Goal: Task Accomplishment & Management: Manage account settings

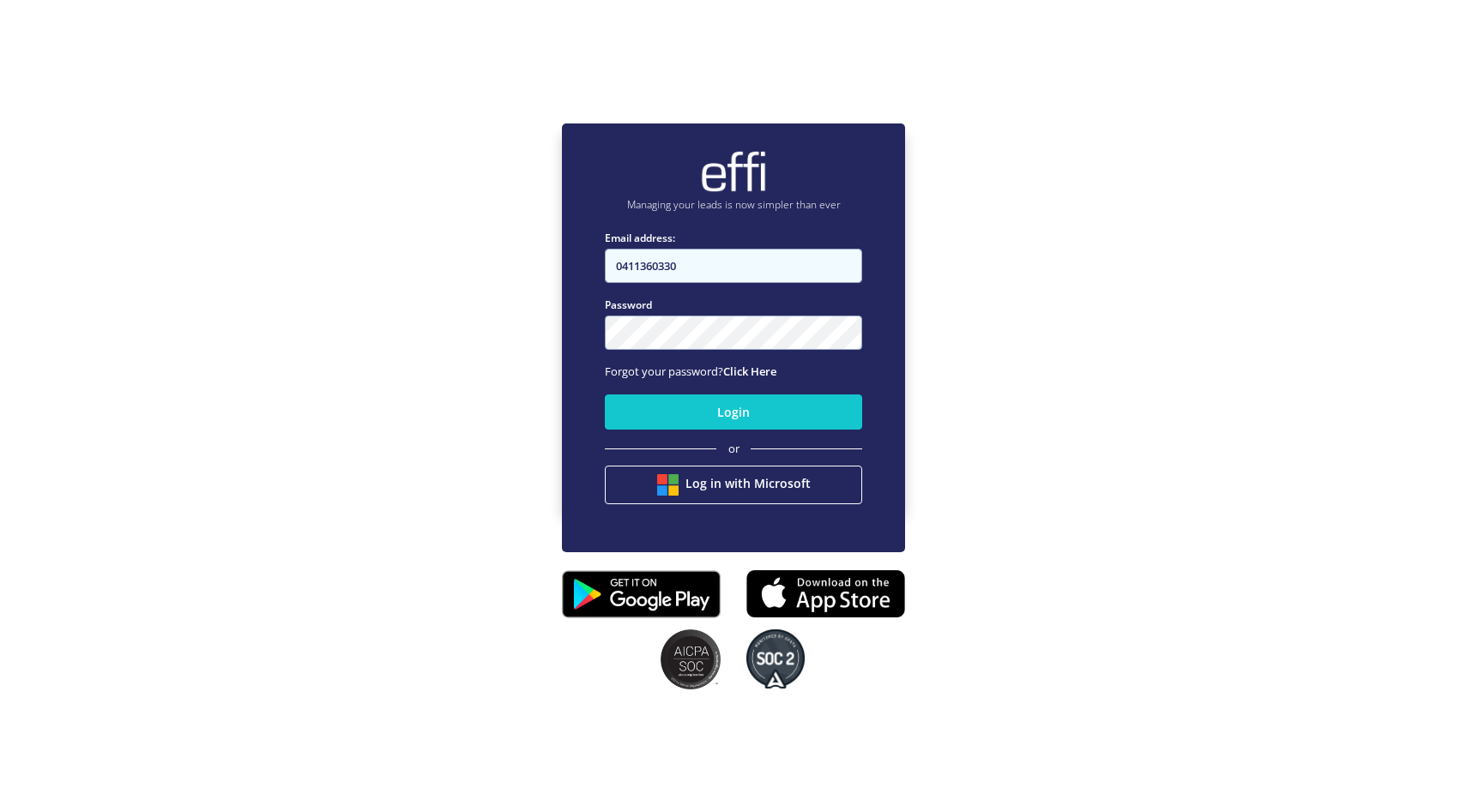
click at [702, 263] on input "0411360330" at bounding box center [734, 266] width 258 height 34
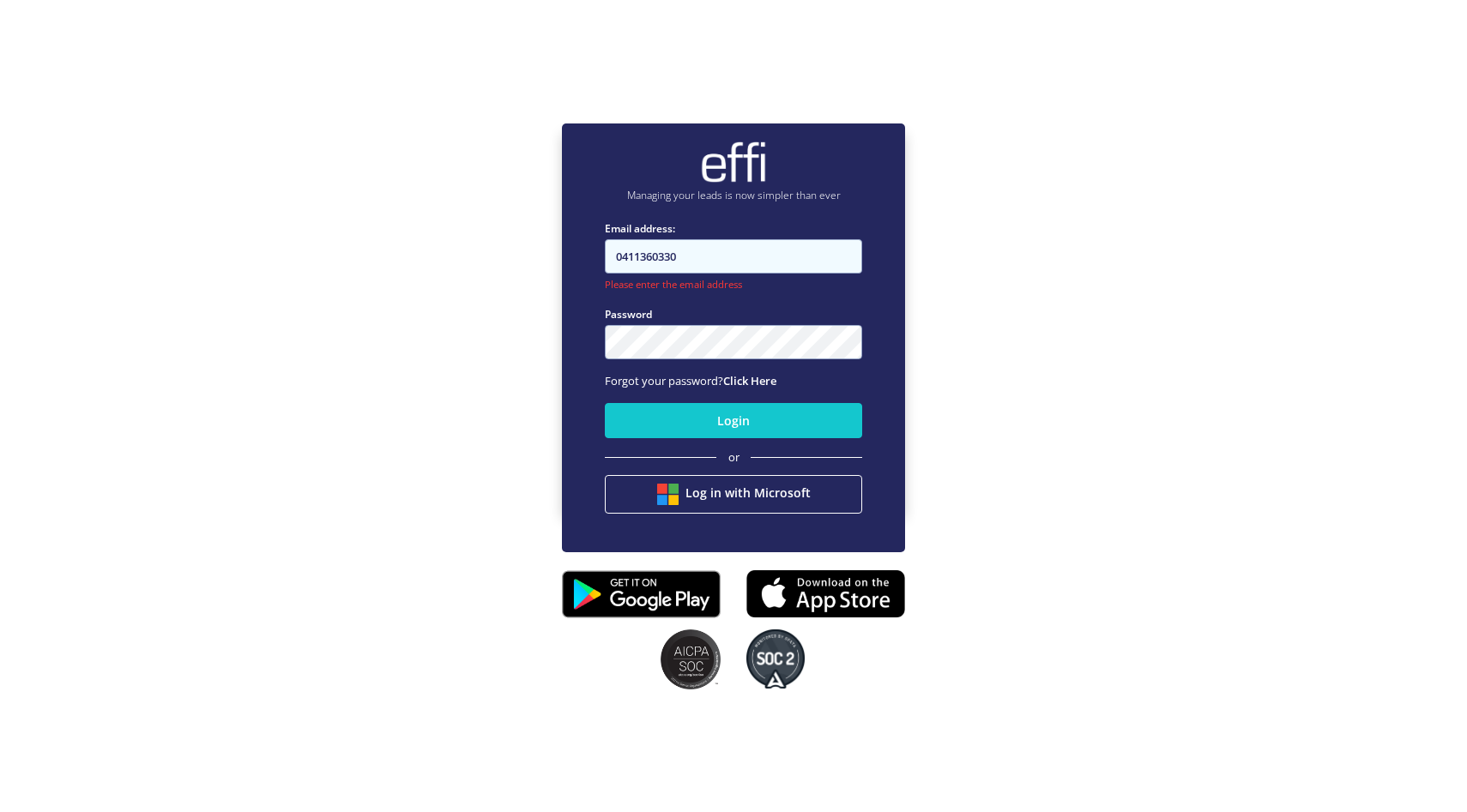
click at [702, 263] on input "0411360330" at bounding box center [734, 257] width 258 height 34
type input "\"
type input "[PERSON_NAME][EMAIL_ADDRESS][DOMAIN_NAME]"
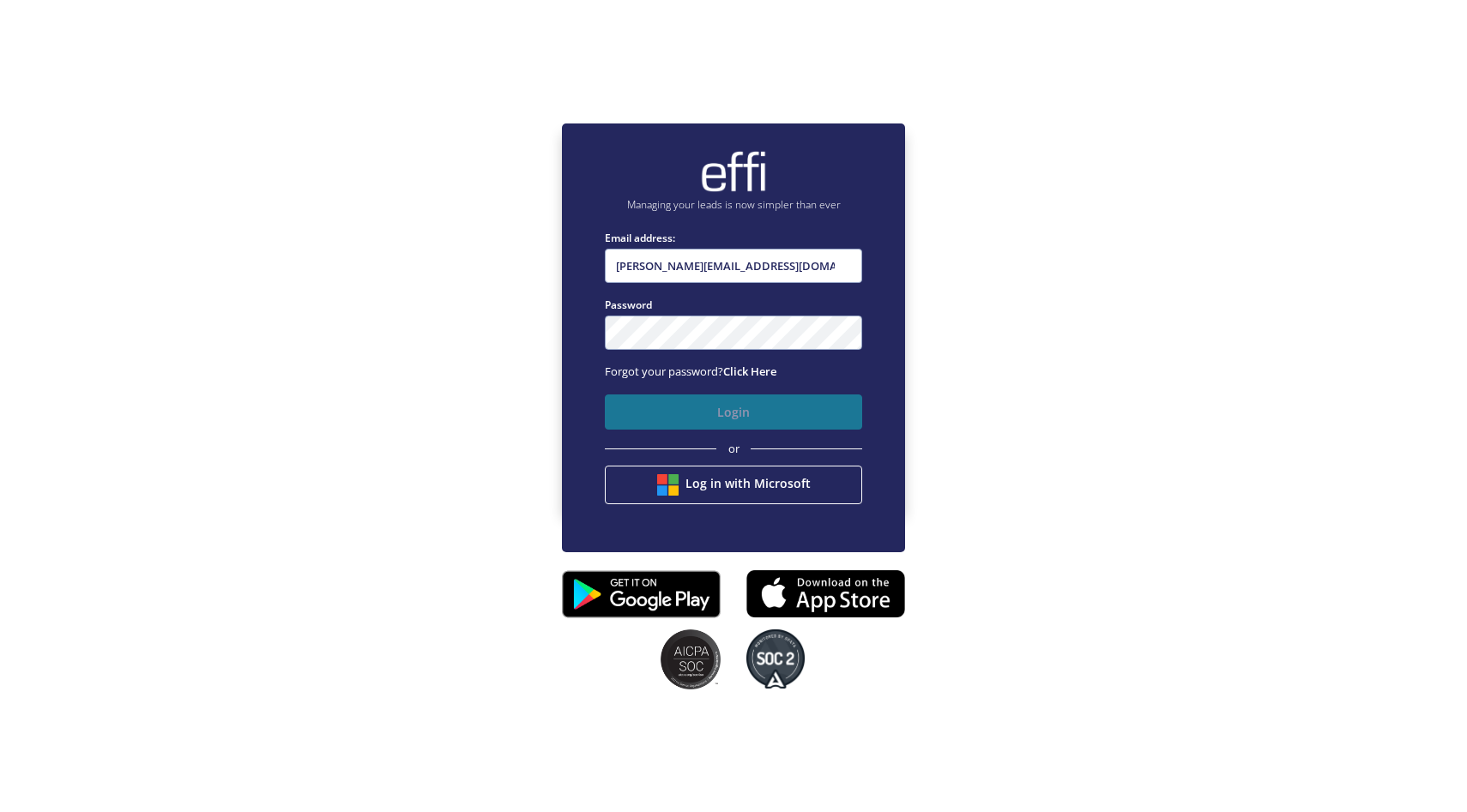
click at [681, 419] on button "Login" at bounding box center [734, 412] width 258 height 35
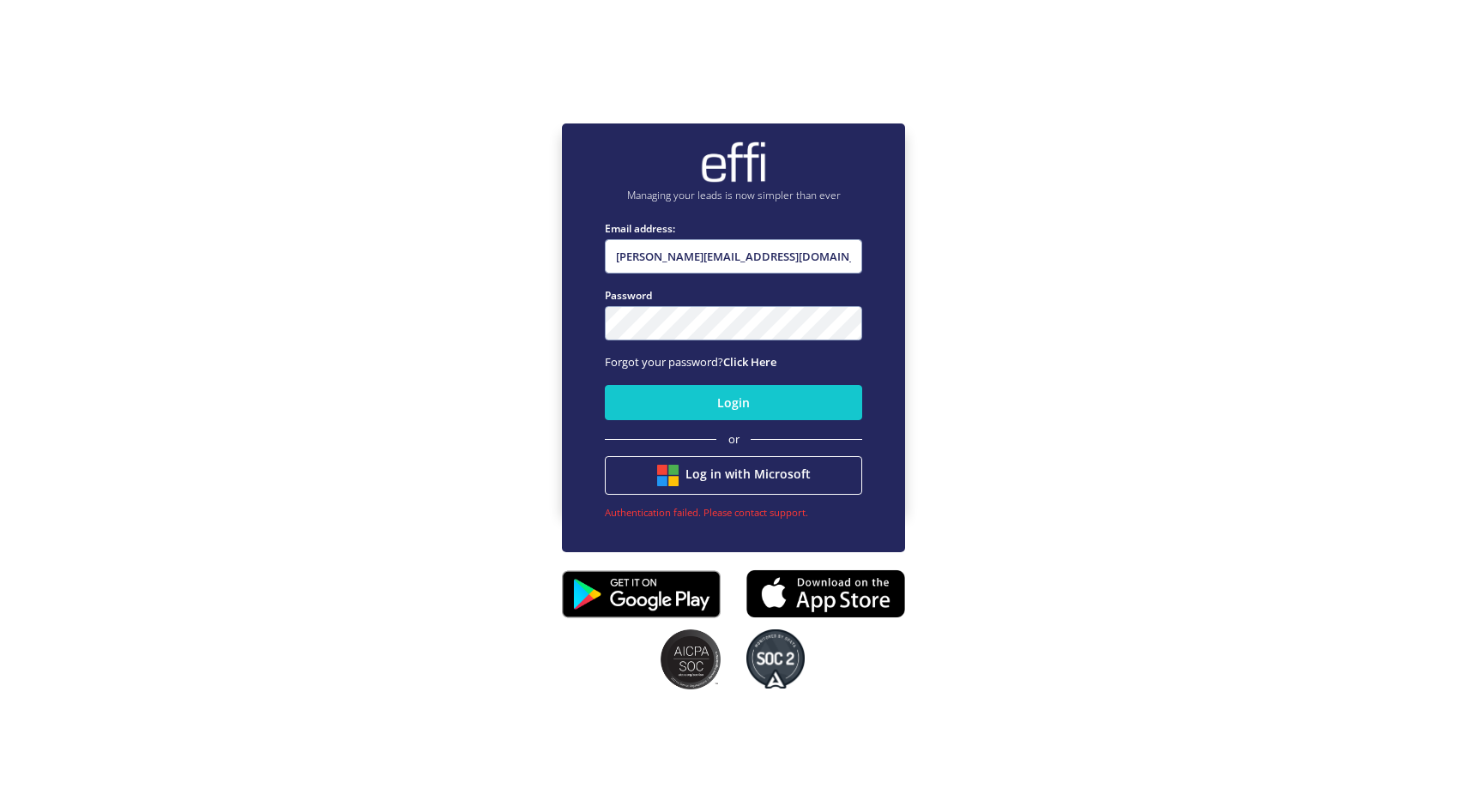
click at [1096, 386] on div "Managing your leads is now simpler than ever Email address: [PERSON_NAME][EMAIL…" at bounding box center [733, 316] width 1467 height 812
click at [706, 395] on button "Login" at bounding box center [734, 403] width 258 height 35
click at [746, 364] on link "Click Here" at bounding box center [750, 362] width 53 height 15
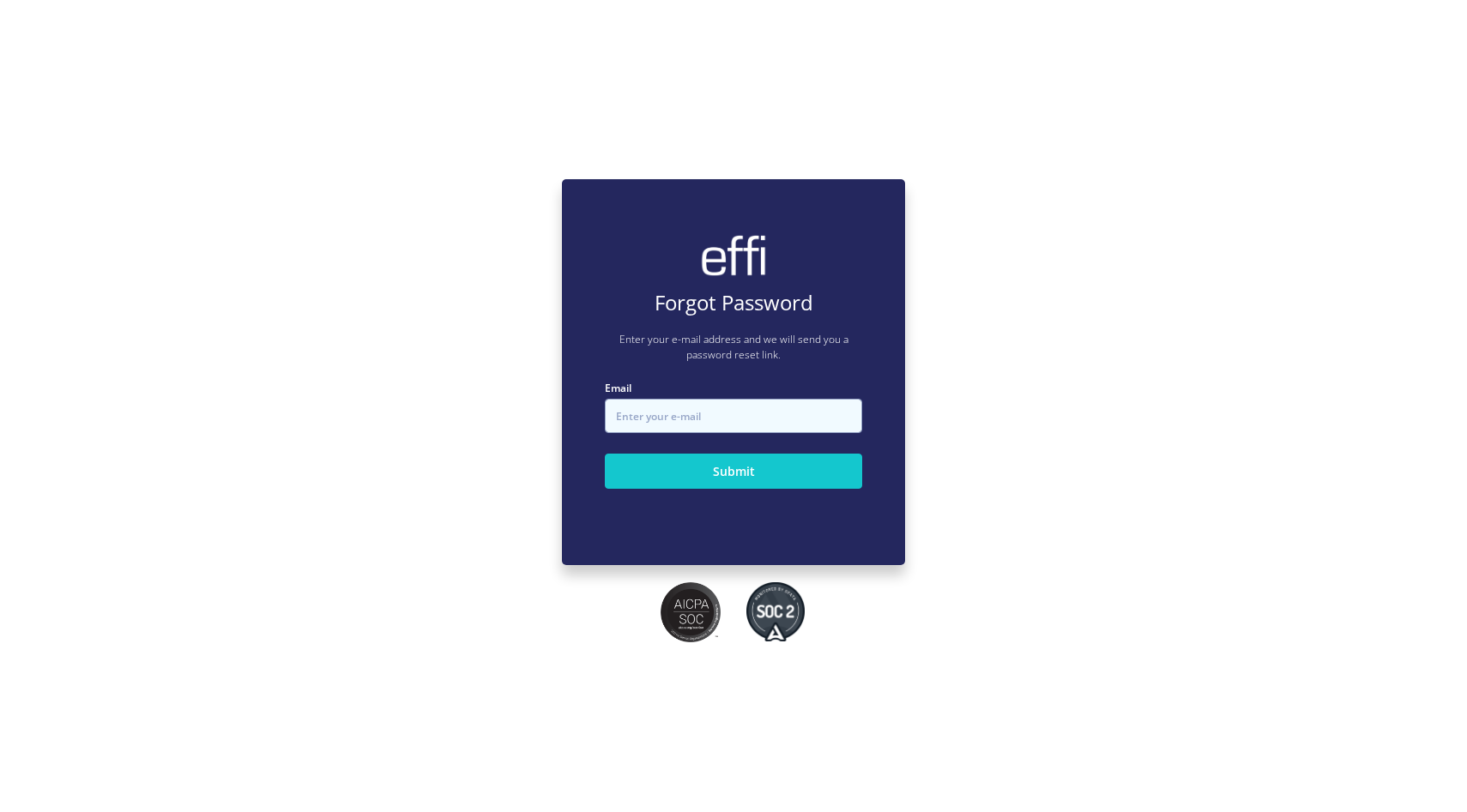
click at [725, 414] on input "Email" at bounding box center [734, 416] width 258 height 34
type input "[PERSON_NAME][EMAIL_ADDRESS][DOMAIN_NAME]"
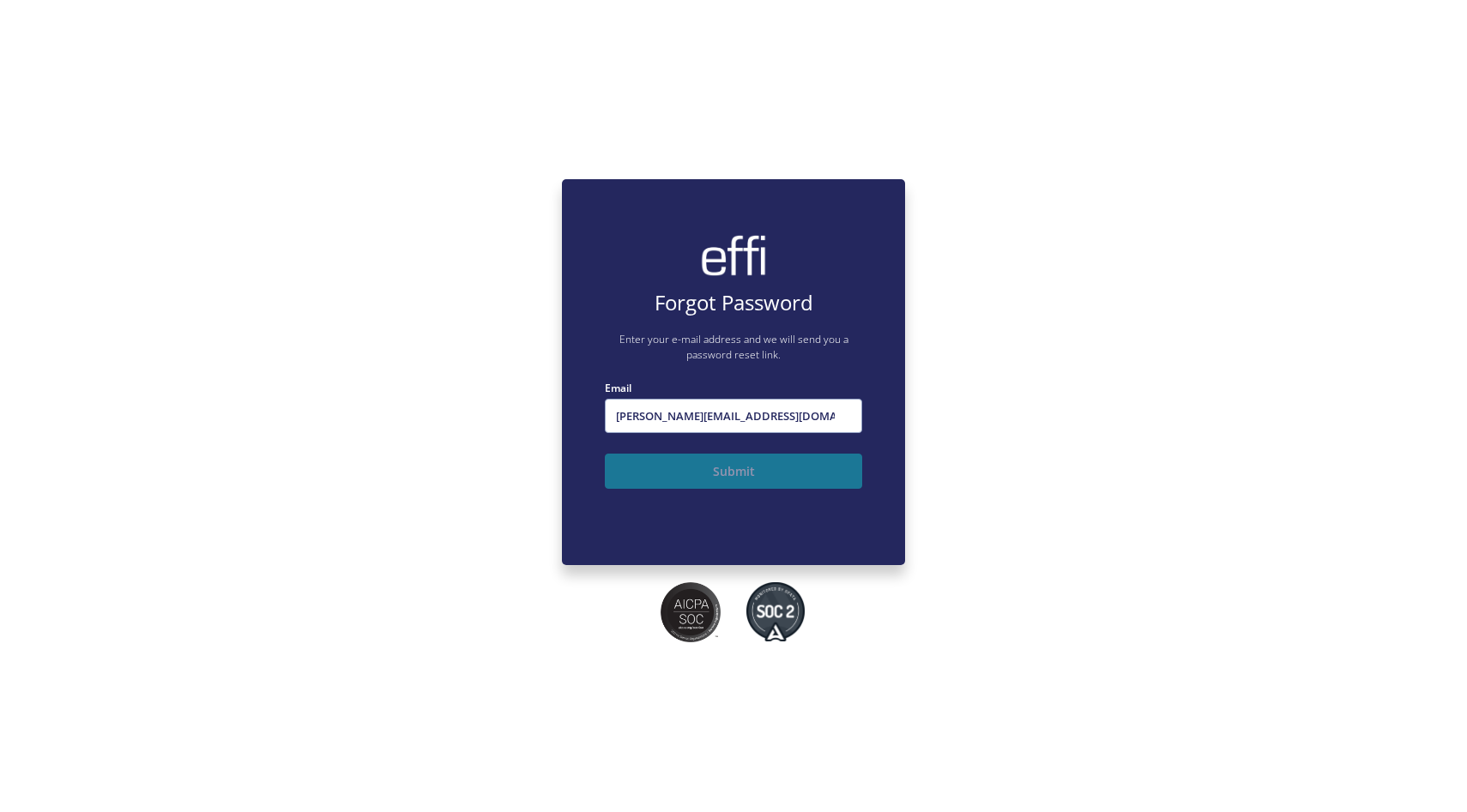
click at [774, 483] on button "Submit" at bounding box center [734, 471] width 258 height 35
